Goal: Book appointment/travel/reservation

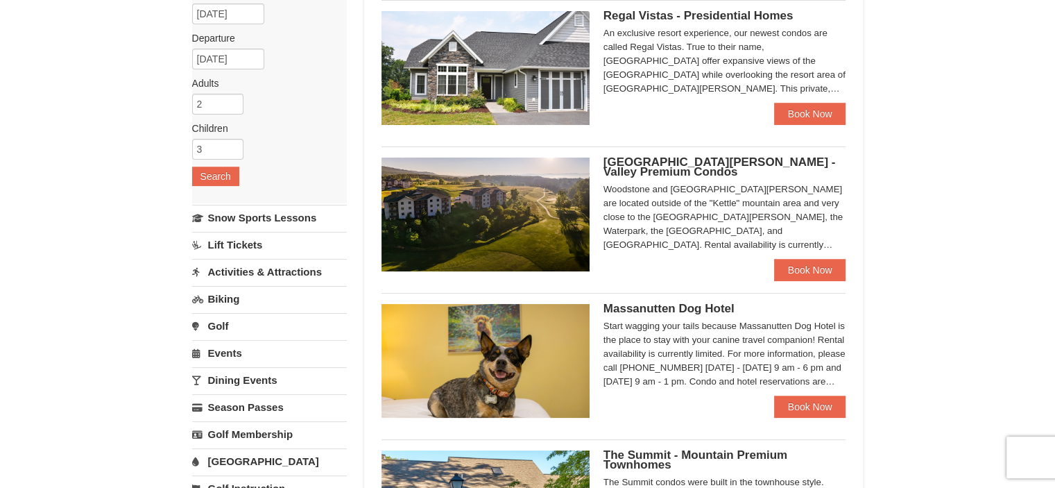
scroll to position [208, 0]
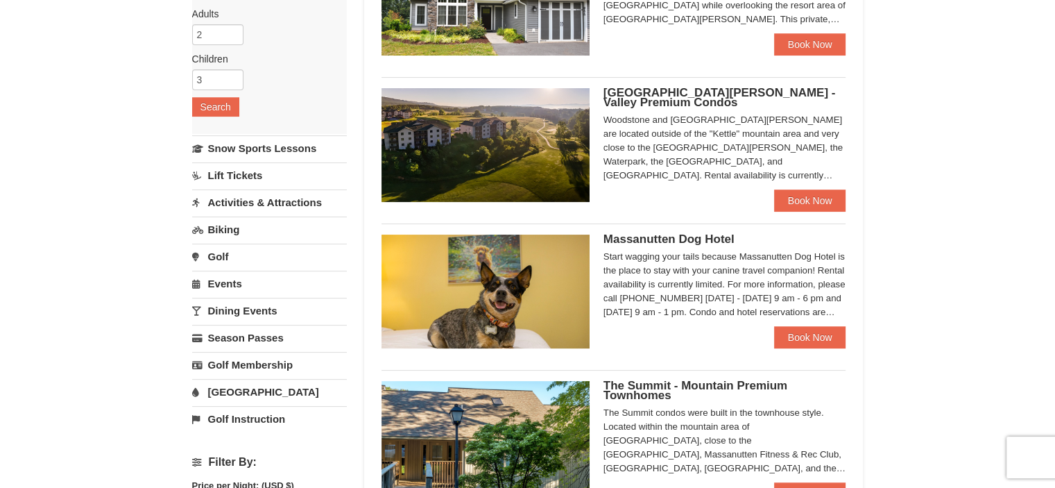
click at [277, 197] on link "Activities & Attractions" at bounding box center [269, 202] width 155 height 26
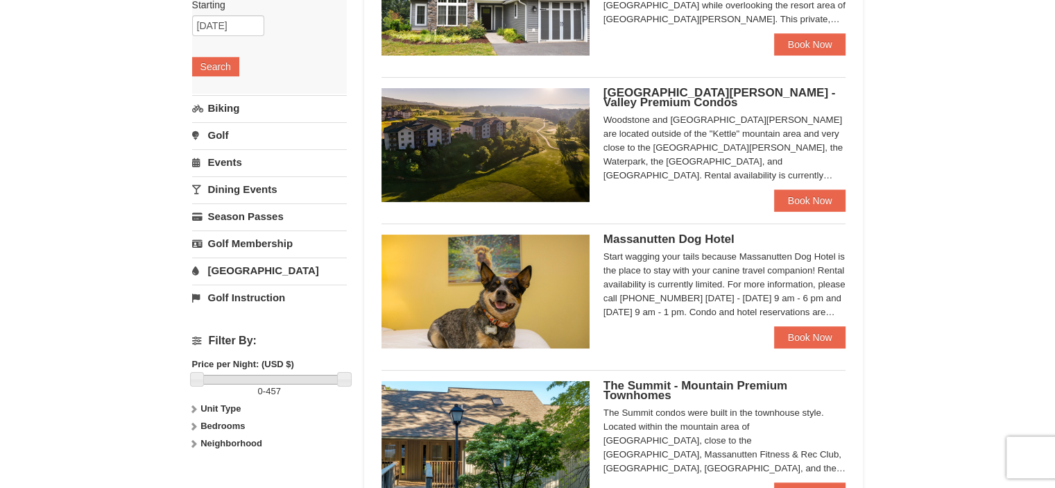
click at [276, 272] on link "[GEOGRAPHIC_DATA]" at bounding box center [269, 270] width 155 height 26
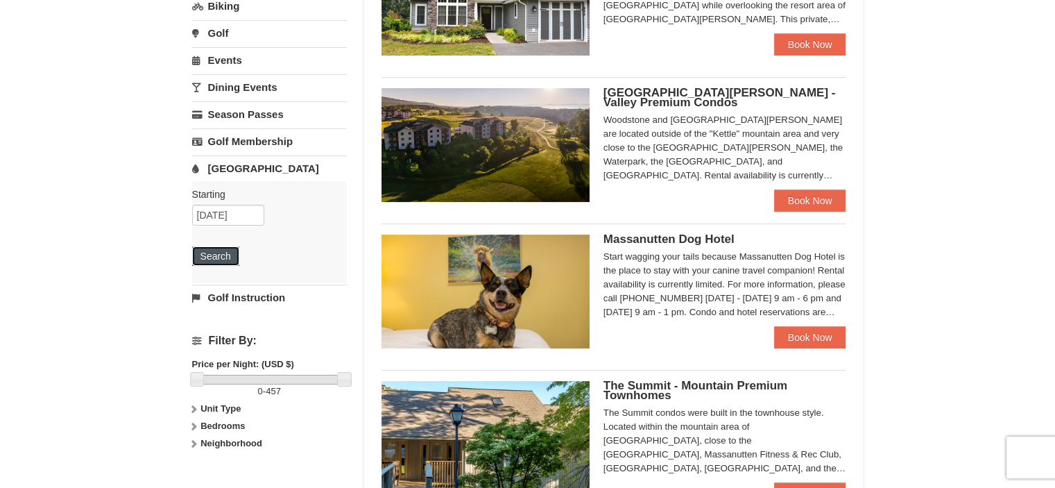
click at [217, 255] on button "Search" at bounding box center [215, 255] width 47 height 19
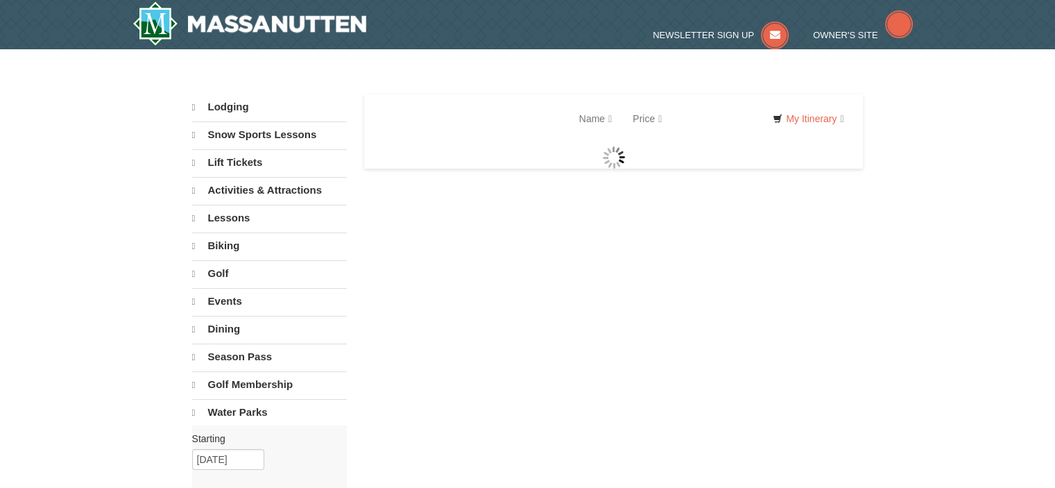
select select "10"
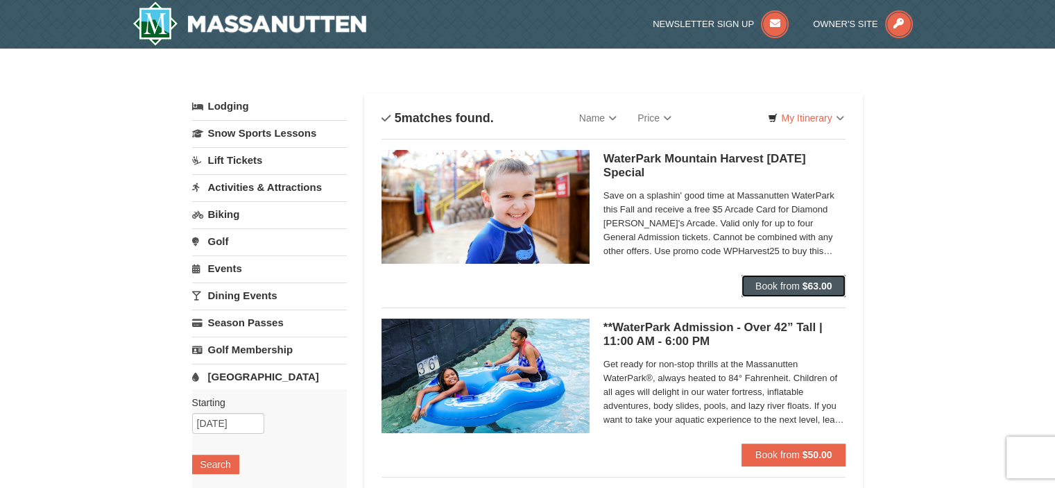
click at [753, 284] on button "Book from $63.00" at bounding box center [794, 286] width 105 height 22
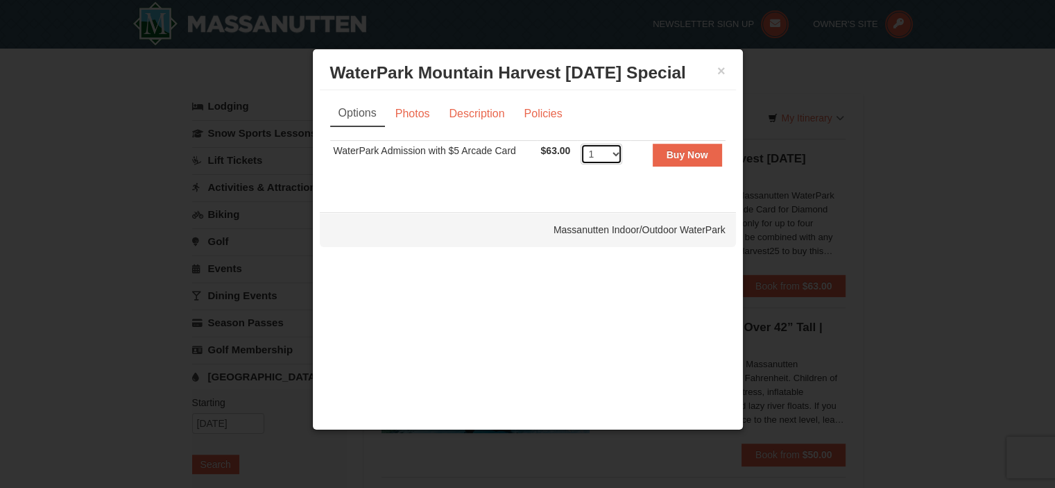
click at [614, 156] on select "1 2 3 4 5 6 7 8 9 10 11 12 13 14 15 16 17 18 19 20 21 22" at bounding box center [602, 154] width 42 height 21
select select "3"
click at [581, 144] on select "1 2 3 4 5 6 7 8 9 10 11 12 13 14 15 16 17 18 19 20 21 22" at bounding box center [602, 154] width 42 height 21
click at [480, 116] on link "Description" at bounding box center [477, 114] width 74 height 26
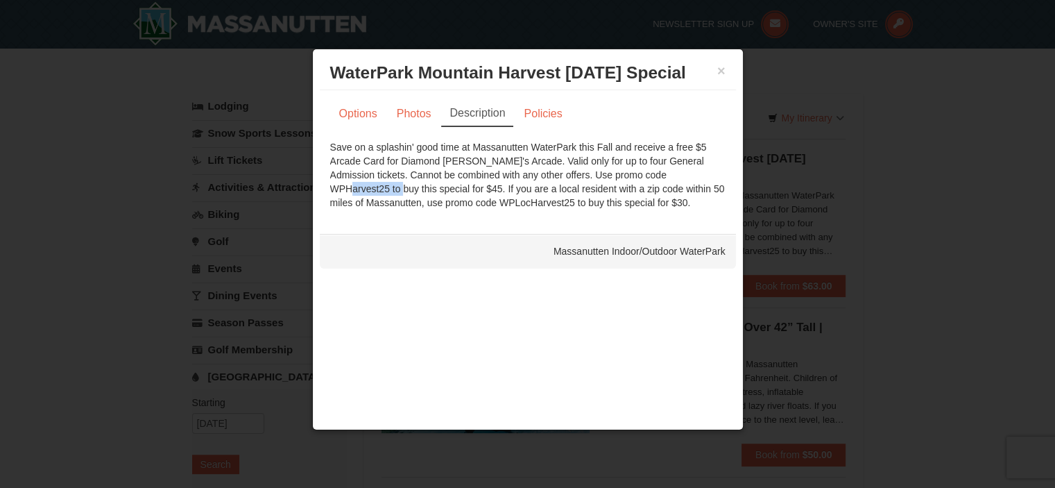
drag, startPoint x: 588, startPoint y: 172, endPoint x: 651, endPoint y: 181, distance: 63.8
click at [651, 181] on div "Save on a splashin' good time at Massanutten WaterPark this Fall and receive a …" at bounding box center [527, 174] width 395 height 69
copy div "WPHarvest25"
click at [536, 110] on link "Policies" at bounding box center [543, 114] width 56 height 26
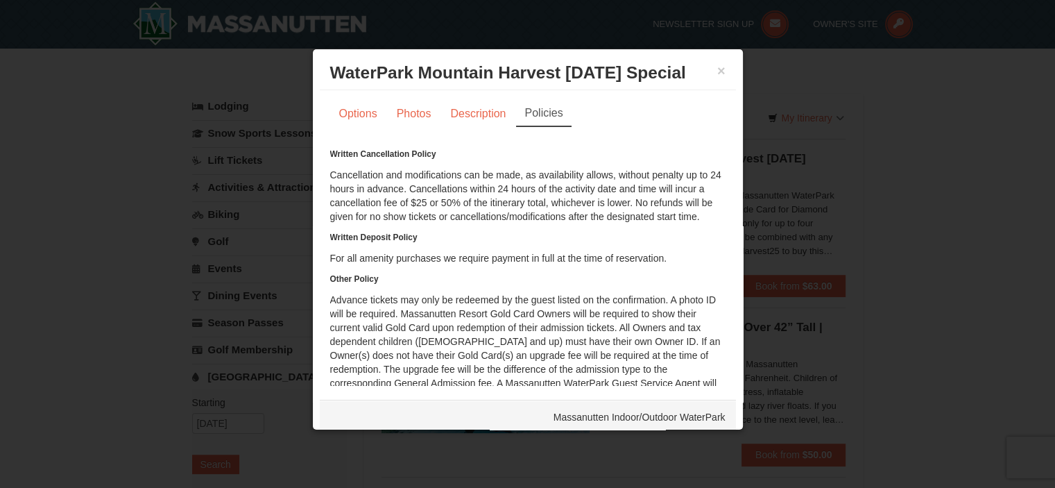
click at [717, 73] on div "× WaterPark Mountain Harvest Sunday Special Massanutten Indoor/Outdoor WaterPark" at bounding box center [528, 73] width 416 height 34
click at [717, 71] on button "×" at bounding box center [721, 71] width 8 height 14
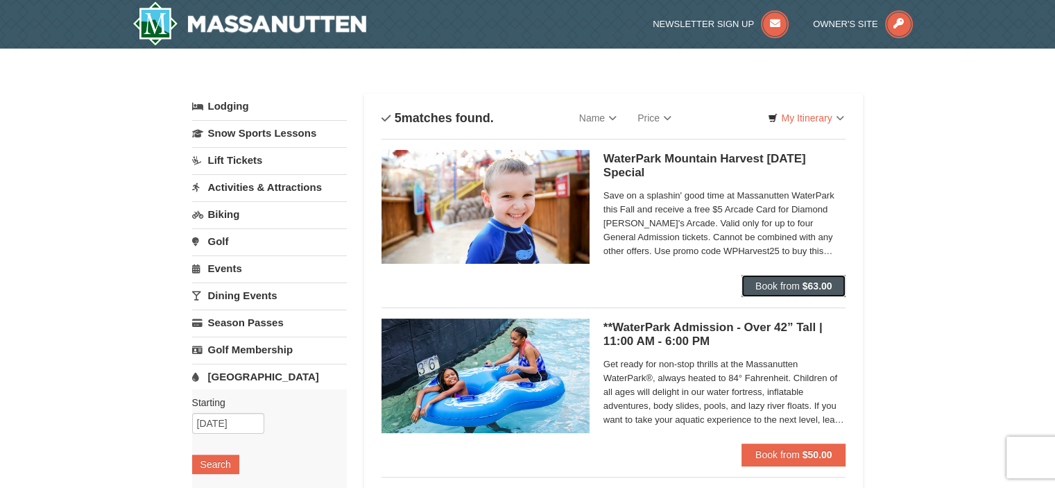
click at [770, 289] on span "Book from" at bounding box center [777, 285] width 44 height 11
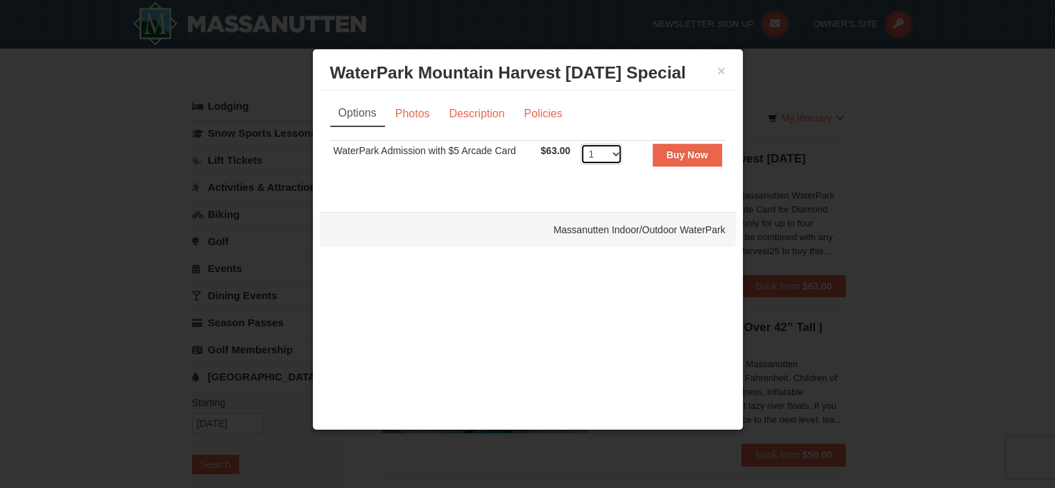
click at [610, 155] on select "1 2 3 4 5 6 7 8 9 10 11 12 13 14 15 16 17 18 19 20 21 22" at bounding box center [602, 154] width 42 height 21
select select "3"
click at [581, 144] on select "1 2 3 4 5 6 7 8 9 10 11 12 13 14 15 16 17 18 19 20 21 22" at bounding box center [602, 154] width 42 height 21
click at [685, 160] on button "Buy Now" at bounding box center [687, 155] width 69 height 22
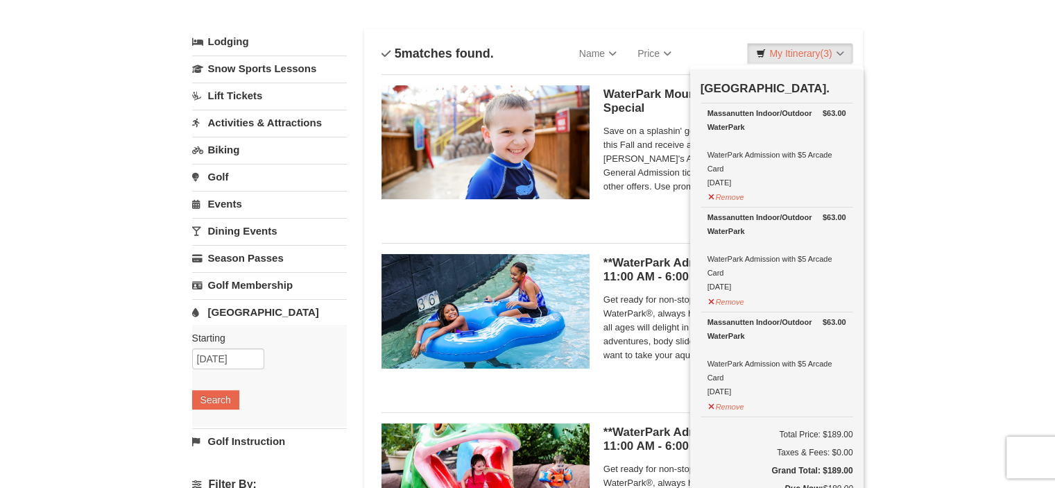
scroll to position [143, 0]
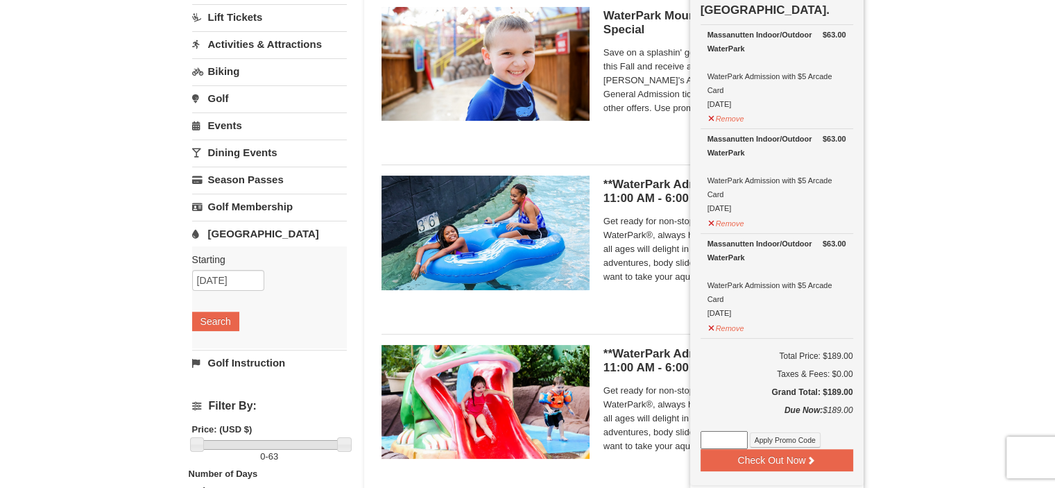
click at [740, 436] on input at bounding box center [724, 440] width 47 height 18
paste input "WPHarvest25"
type input "WPHarvest25"
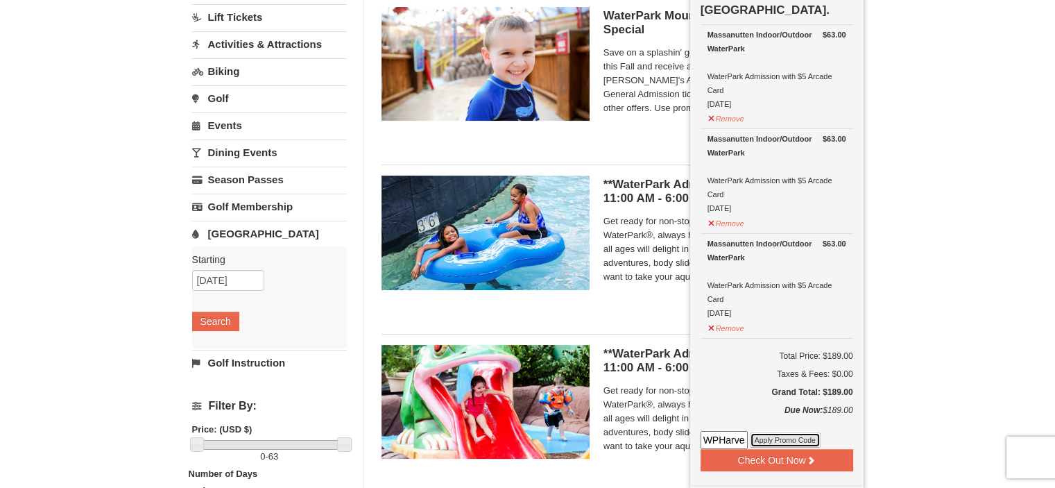
click at [783, 437] on button "Apply Promo Code" at bounding box center [785, 439] width 71 height 15
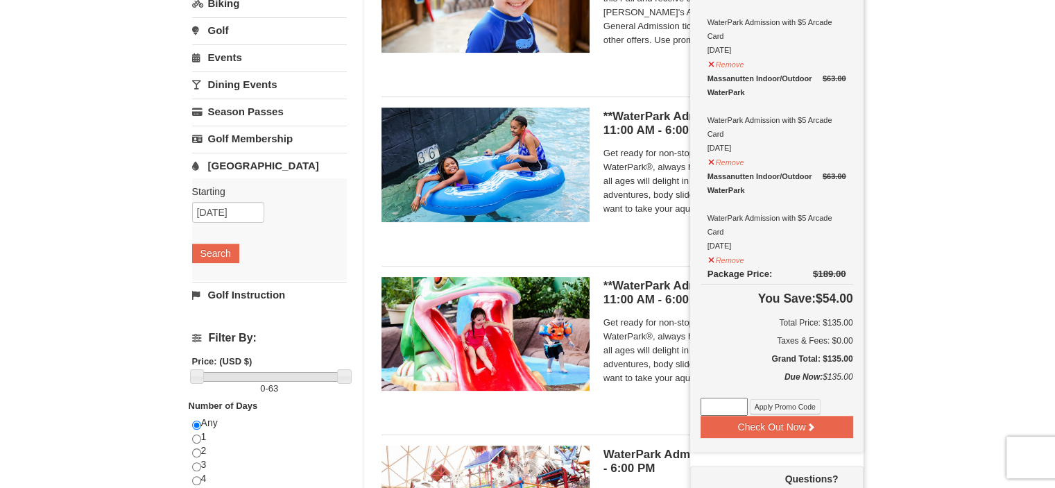
scroll to position [282, 0]
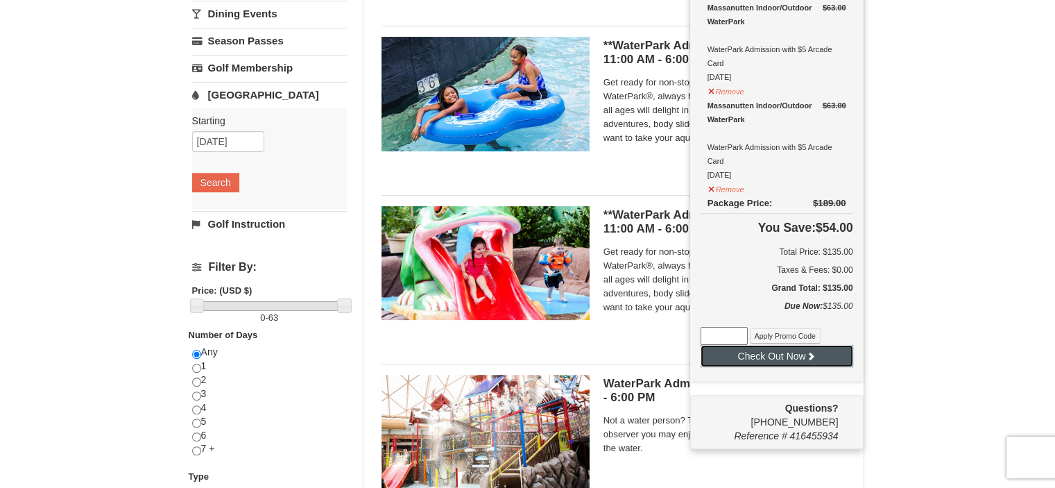
click at [804, 357] on button "Check Out Now" at bounding box center [777, 356] width 153 height 22
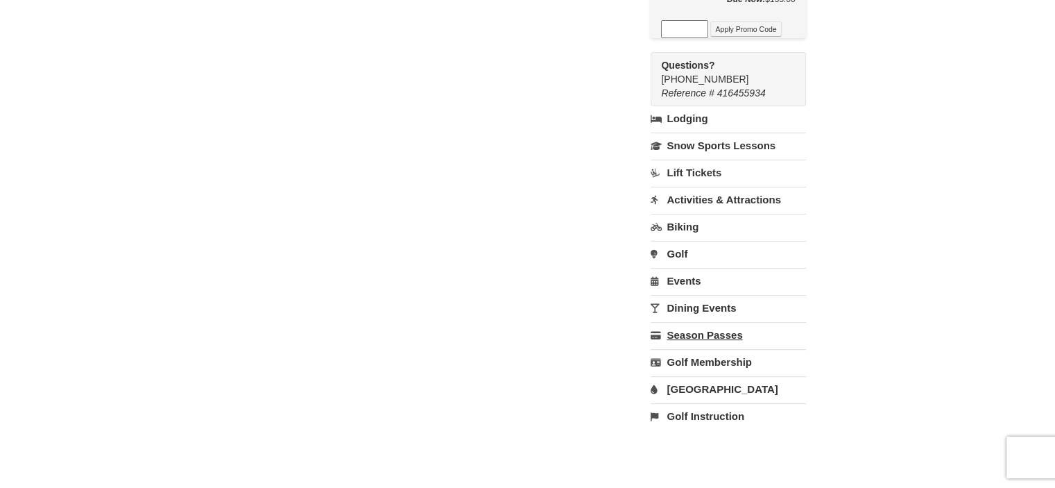
scroll to position [555, 0]
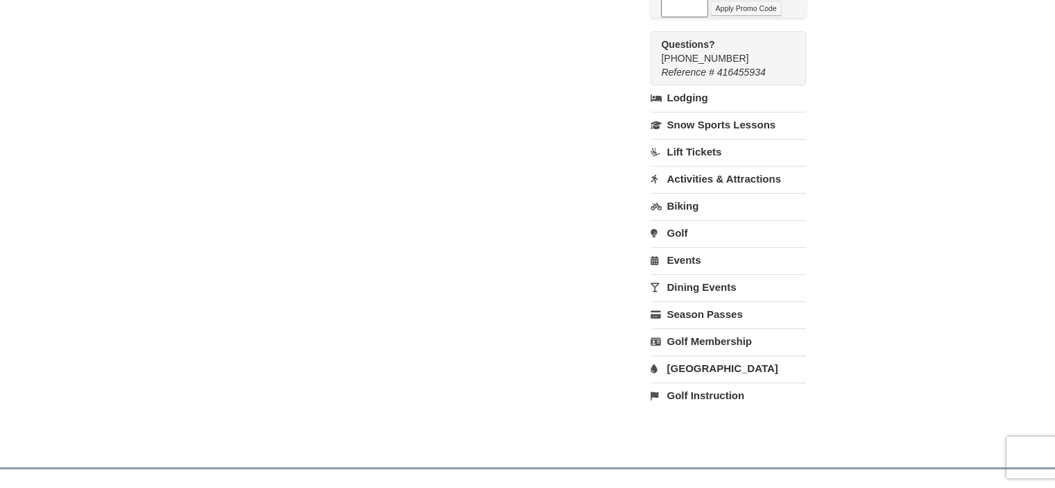
click at [714, 178] on link "Activities & Attractions" at bounding box center [728, 179] width 155 height 26
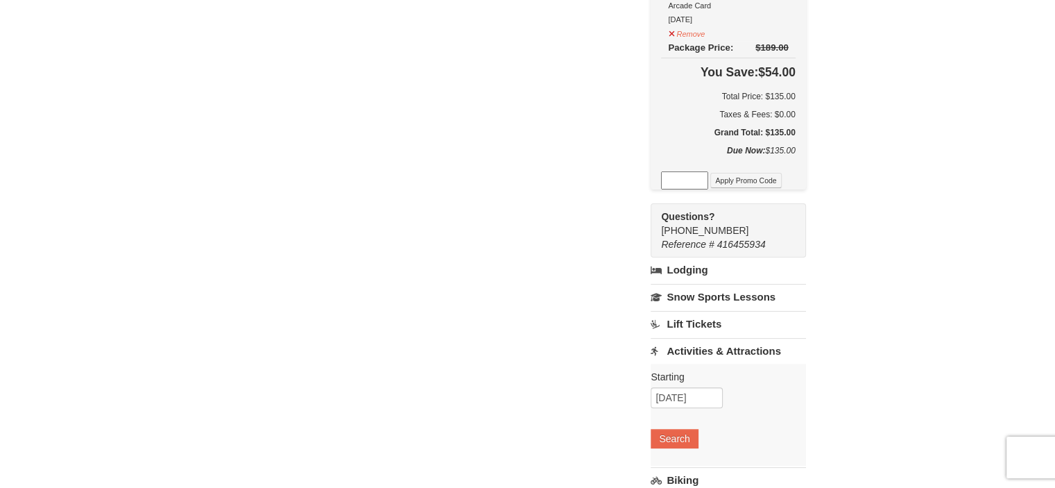
scroll to position [416, 0]
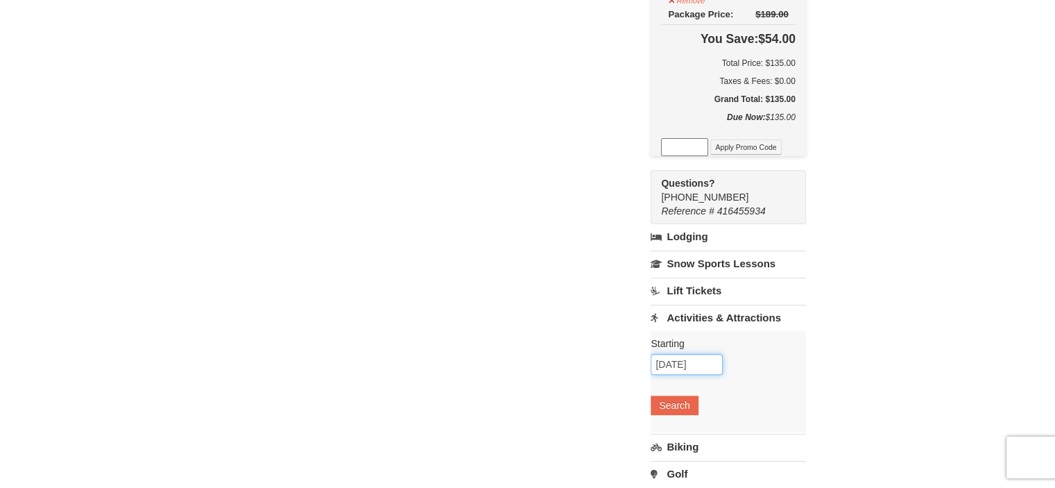
click at [709, 363] on input "10/03/2025" at bounding box center [687, 364] width 72 height 21
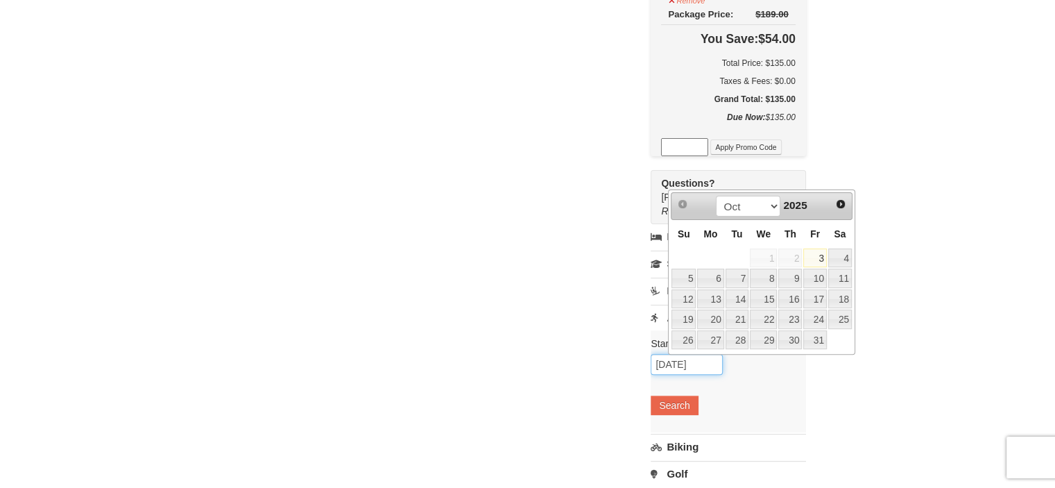
click at [709, 363] on input "10/03/2025" at bounding box center [687, 364] width 72 height 21
click at [690, 319] on link "19" at bounding box center [683, 318] width 24 height 19
type input "[DATE]"
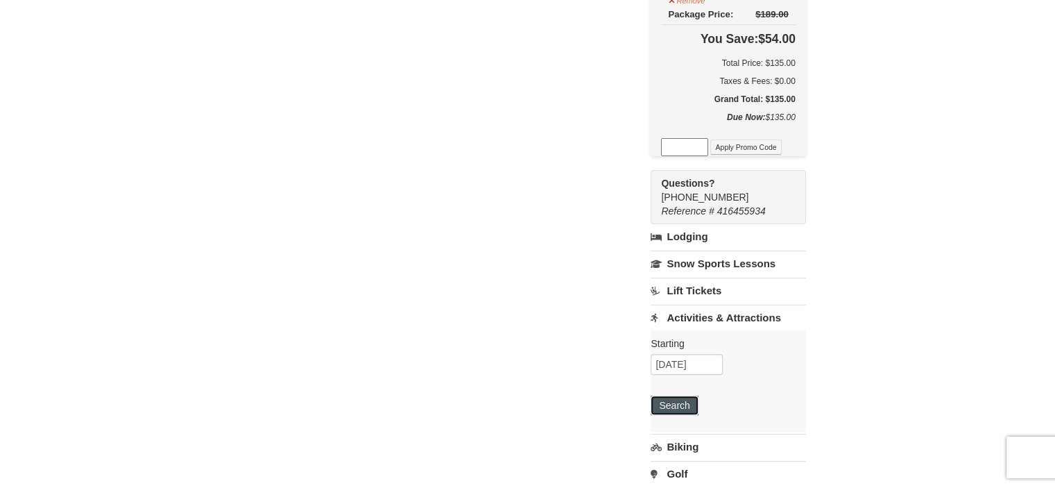
click at [685, 402] on button "Search" at bounding box center [674, 404] width 47 height 19
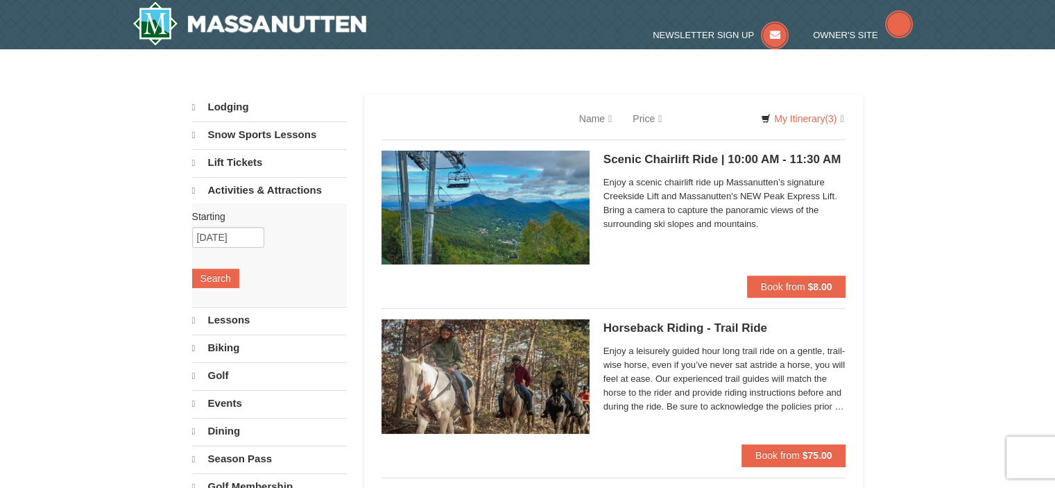
select select "10"
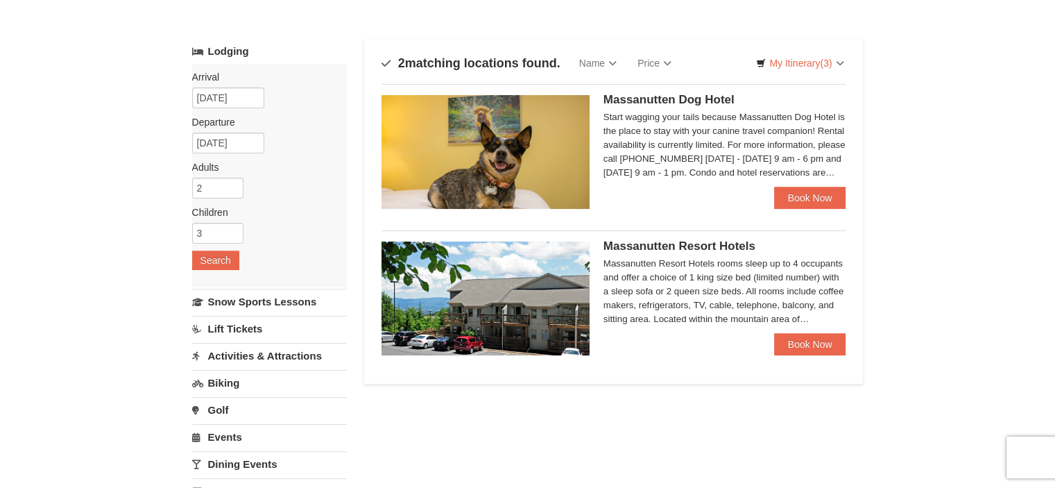
scroll to position [139, 0]
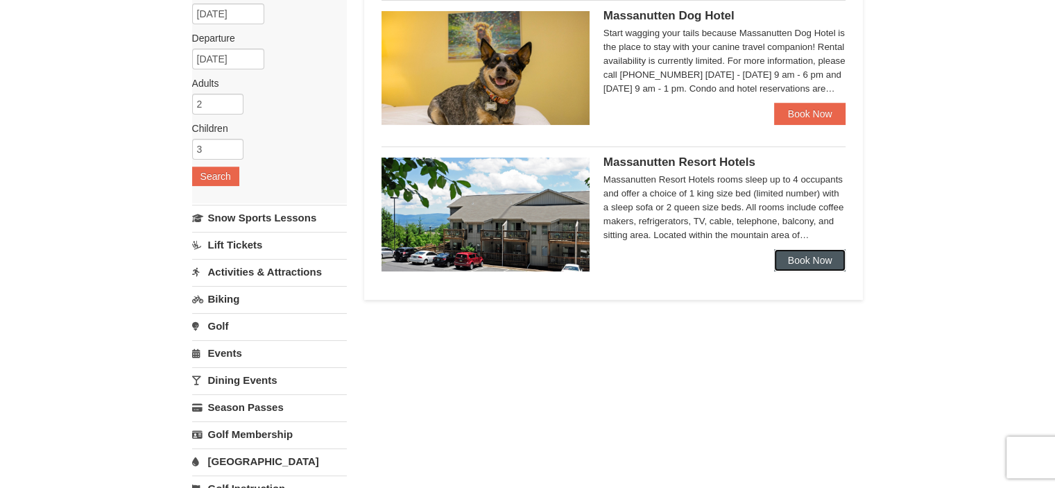
click at [788, 266] on link "Book Now" at bounding box center [810, 260] width 72 height 22
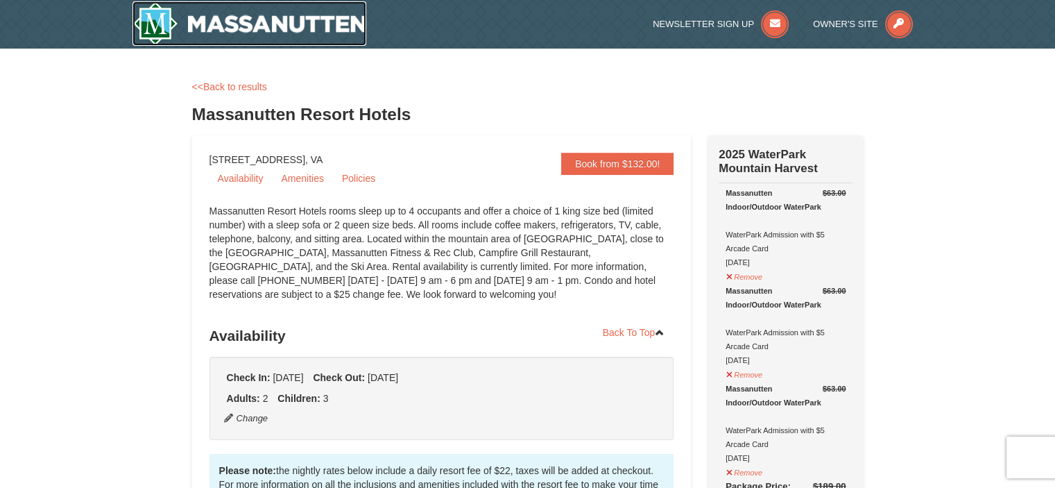
click at [166, 35] on img at bounding box center [249, 23] width 234 height 44
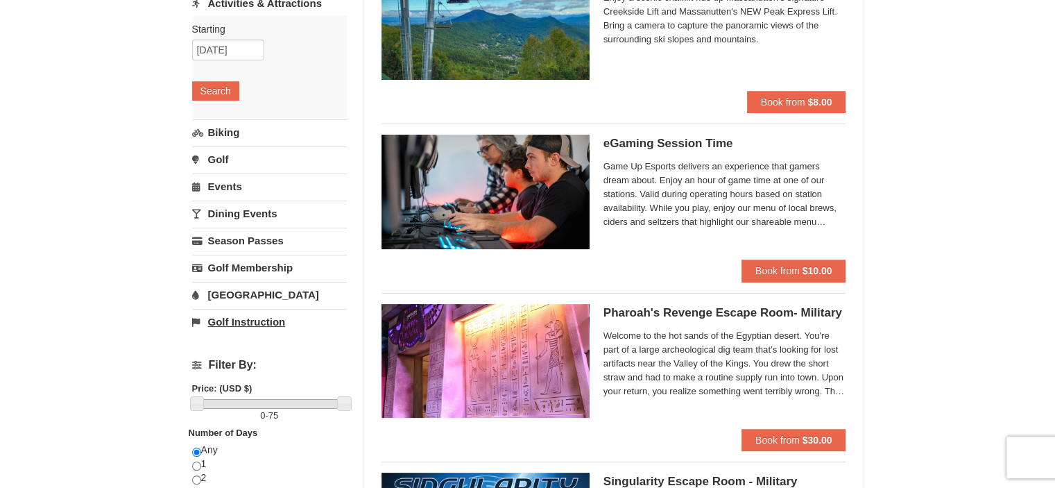
scroll to position [69, 0]
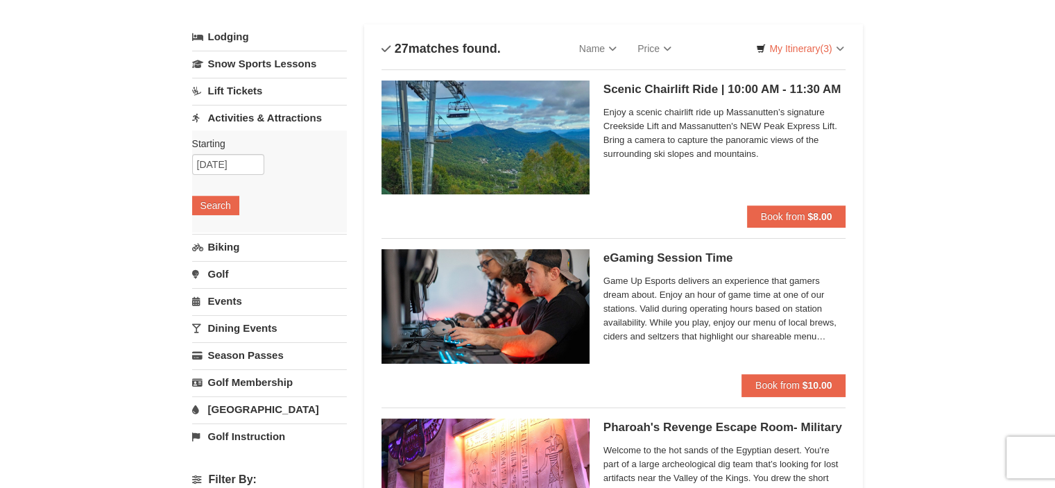
click at [259, 409] on link "Water Park" at bounding box center [269, 409] width 155 height 26
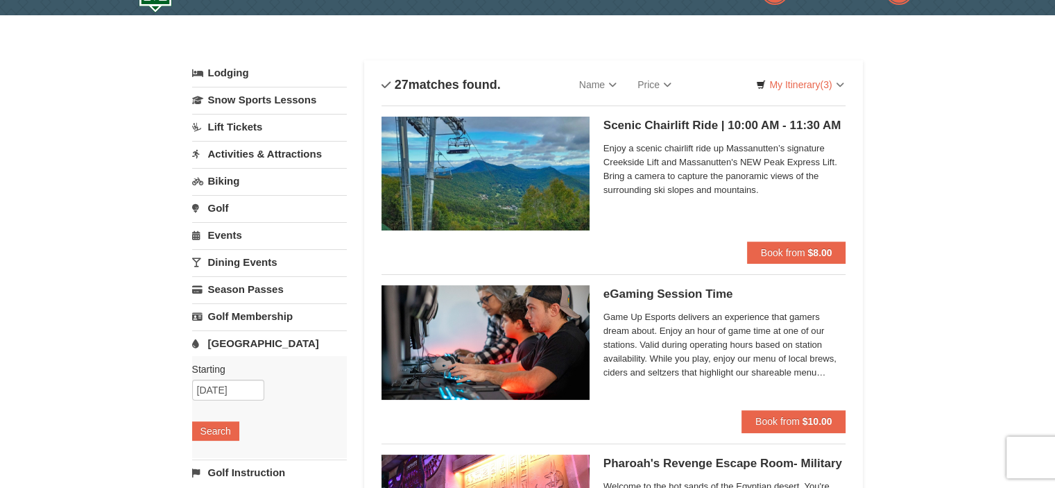
scroll to position [0, 0]
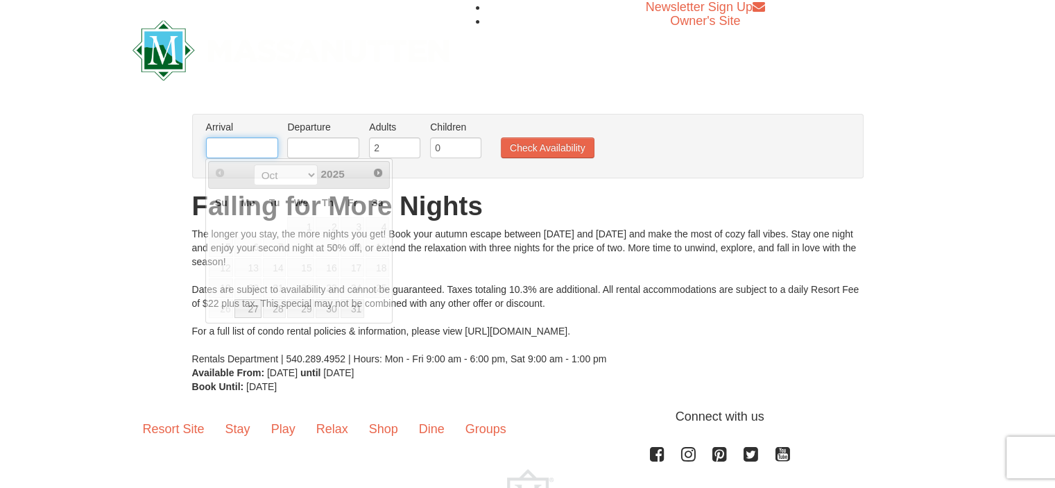
click at [222, 153] on input "text" at bounding box center [242, 147] width 72 height 21
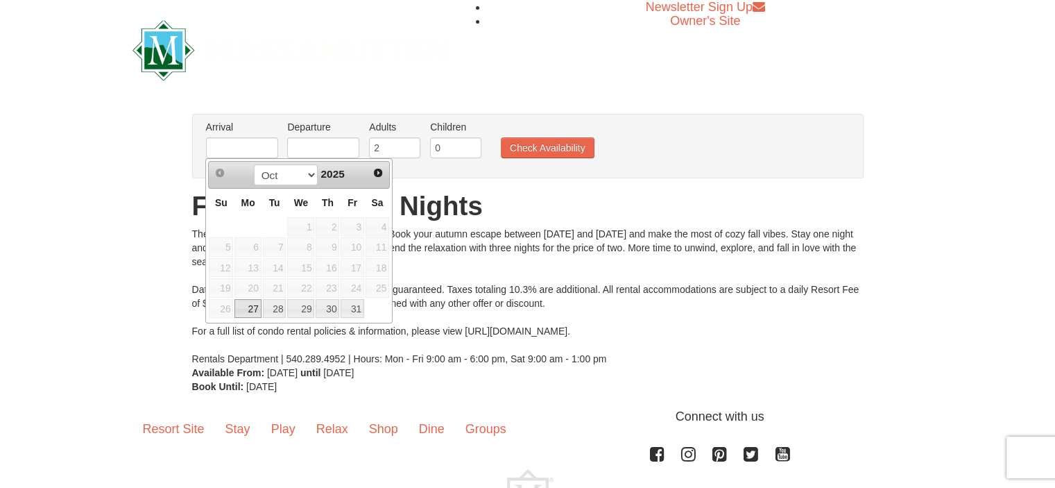
click at [247, 300] on link "27" at bounding box center [247, 308] width 26 height 19
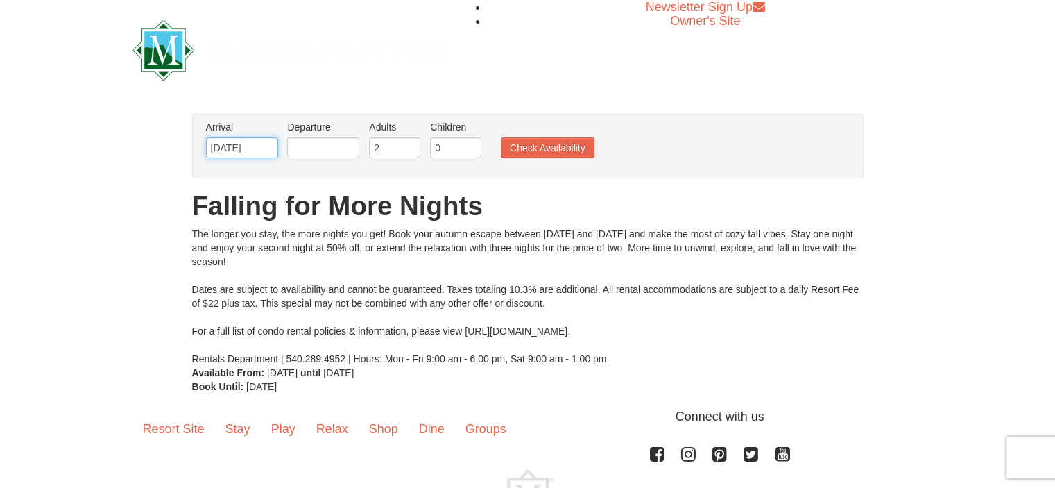
click at [266, 151] on input "[DATE]" at bounding box center [242, 147] width 72 height 21
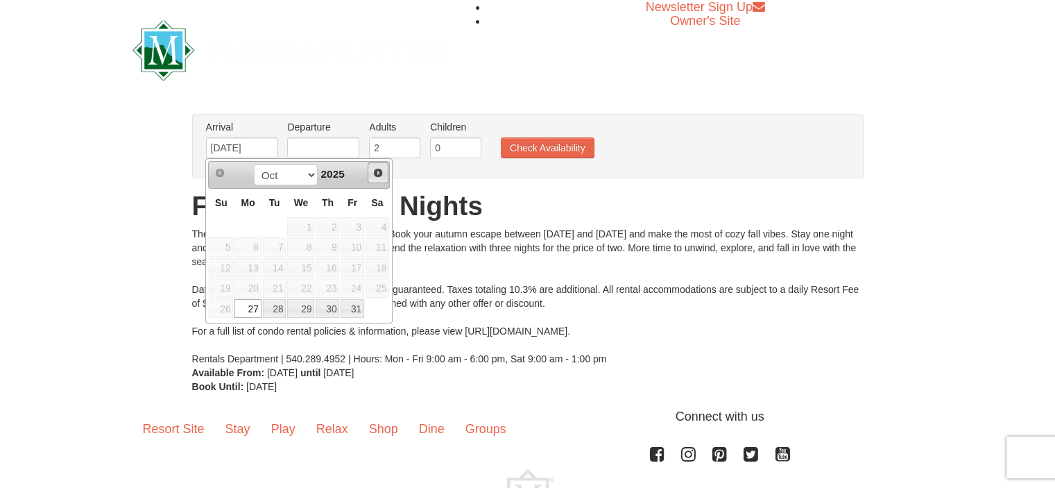
click at [379, 168] on span "Next" at bounding box center [377, 172] width 11 height 11
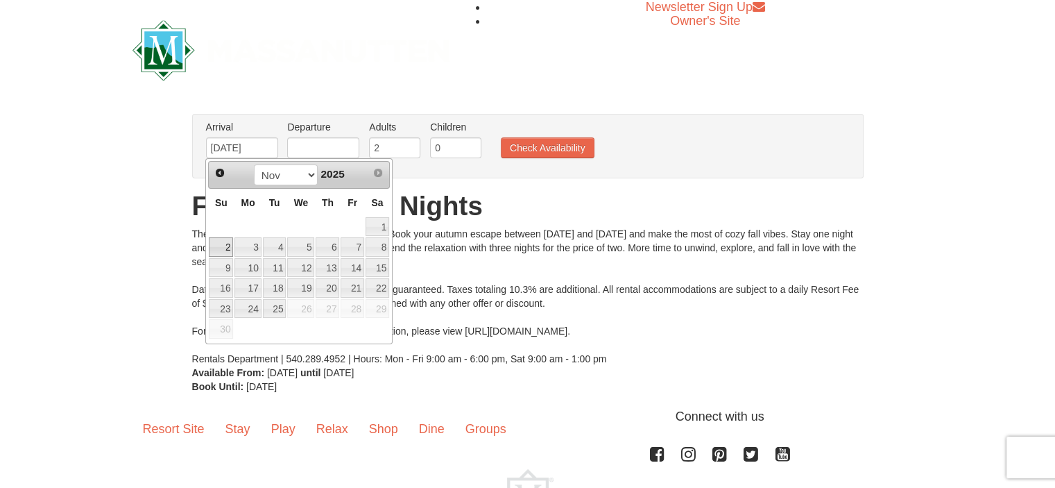
click at [225, 241] on link "2" at bounding box center [221, 246] width 24 height 19
type input "[DATE]"
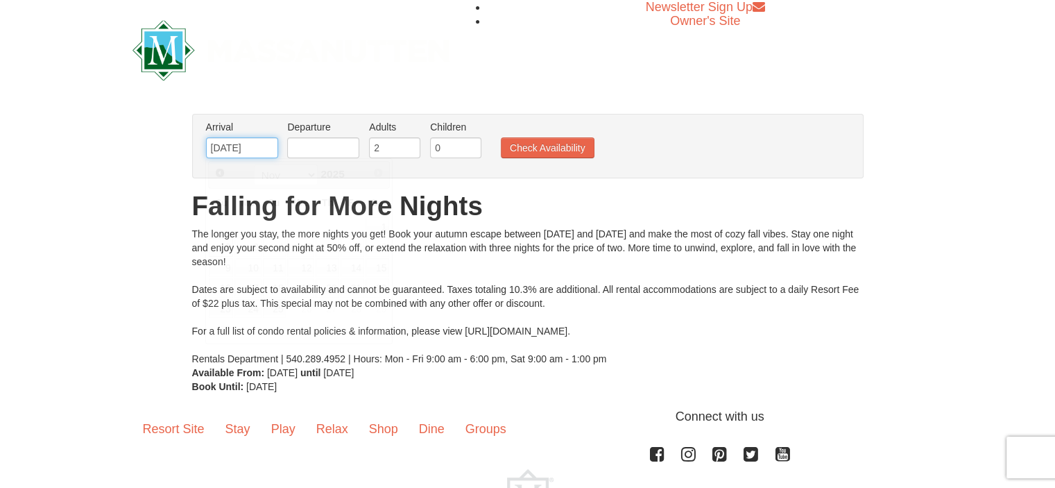
click at [235, 155] on input "[DATE]" at bounding box center [242, 147] width 72 height 21
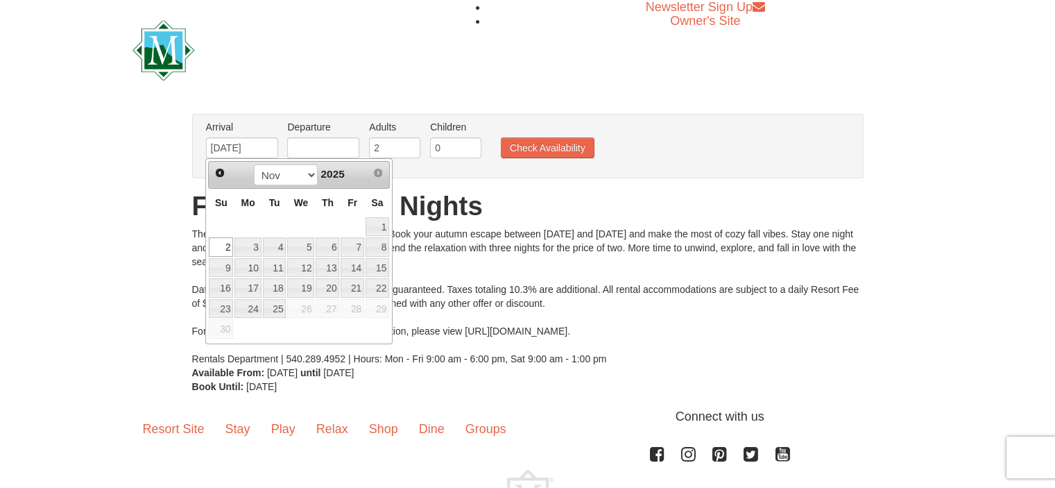
click at [624, 275] on div "The longer you stay, the more nights you get! Book your autumn escape between […" at bounding box center [527, 296] width 671 height 139
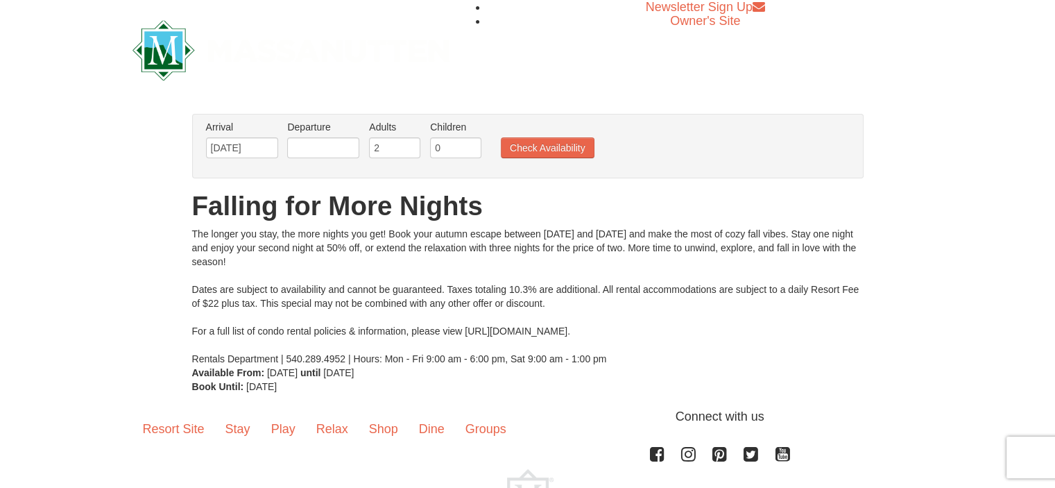
click at [851, 220] on div "From: To: Adults: 2 Children: 0 Change Arrival Please format dates MM/DD/YYYY P…" at bounding box center [527, 254] width 671 height 280
